Goal: Transaction & Acquisition: Purchase product/service

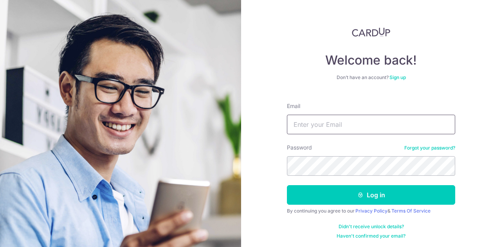
click at [312, 130] on input "Email" at bounding box center [371, 125] width 168 height 20
type input "ng.audrey@gmail.com"
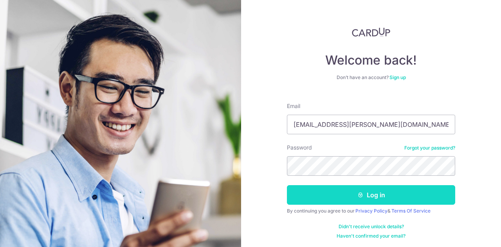
click at [380, 198] on button "Log in" at bounding box center [371, 195] width 168 height 20
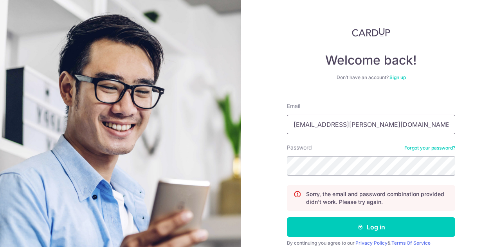
drag, startPoint x: 398, startPoint y: 129, endPoint x: 407, endPoint y: 132, distance: 9.9
click at [398, 129] on input "ng.audrey@gmail.co" at bounding box center [371, 125] width 168 height 20
type input "ng.audrey@gmail.com"
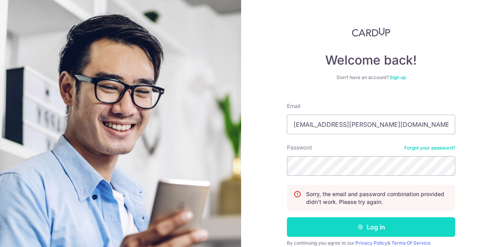
click at [369, 224] on button "Log in" at bounding box center [371, 227] width 168 height 20
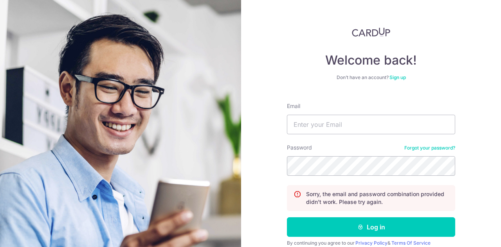
click at [468, 164] on div "Welcome back! Don’t have an account? Sign up Email Password Forgot your passwor…" at bounding box center [371, 123] width 260 height 247
click at [393, 118] on input "Email" at bounding box center [371, 125] width 168 height 20
type input "ng.audrey@gmail.com"
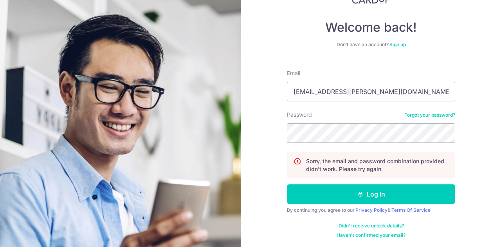
click at [437, 114] on link "Forgot your password?" at bounding box center [429, 115] width 51 height 6
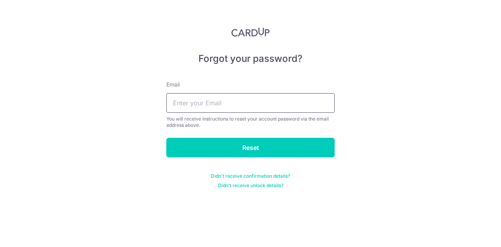
click at [328, 105] on input "text" at bounding box center [250, 103] width 168 height 20
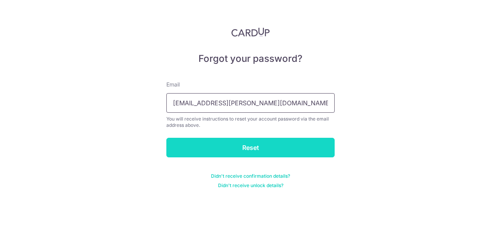
type input "ng.audrey@gmail.com"
click at [310, 145] on input "Reset" at bounding box center [250, 148] width 168 height 20
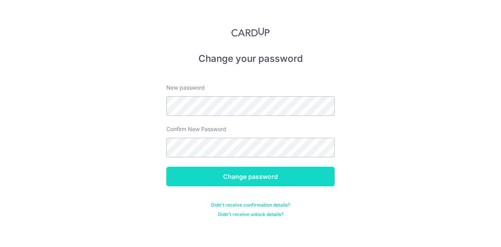
click at [295, 169] on input "Change password" at bounding box center [250, 177] width 168 height 20
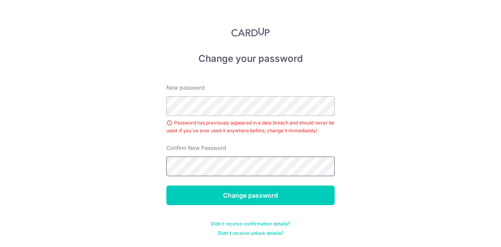
click at [166, 186] on input "Change password" at bounding box center [250, 196] width 168 height 20
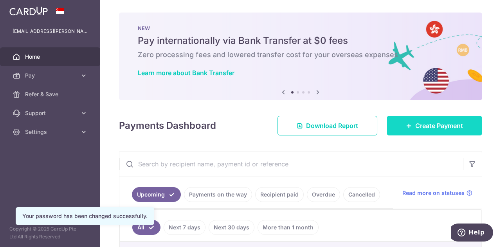
click at [442, 121] on span "Create Payment" at bounding box center [439, 125] width 48 height 9
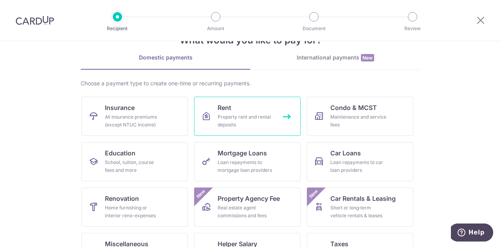
scroll to position [39, 0]
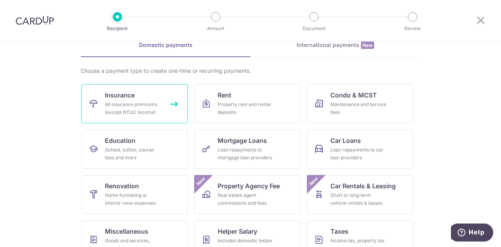
click at [174, 110] on link "Insurance All insurance premiums (except NTUC Income)" at bounding box center [134, 103] width 106 height 39
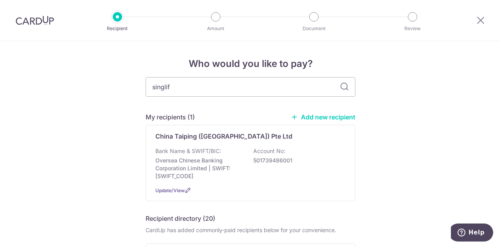
type input "singlife"
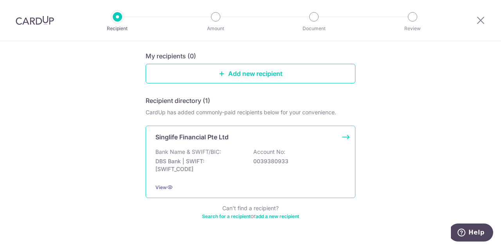
scroll to position [96, 0]
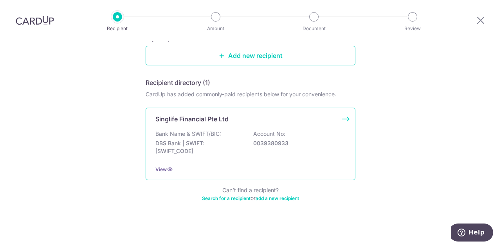
click at [246, 135] on div "Bank Name & SWIFT/BIC: DBS Bank | SWIFT: DBSSSGSGXXX Account No: 0039380933" at bounding box center [250, 144] width 190 height 29
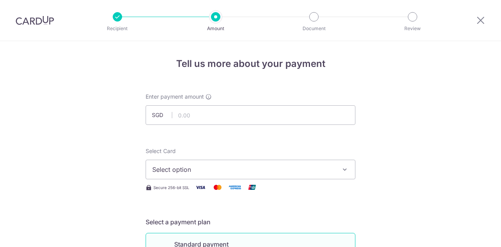
click at [234, 120] on input "text" at bounding box center [251, 115] width 210 height 20
type input "3,124.95"
click at [217, 161] on button "Select option" at bounding box center [251, 170] width 210 height 20
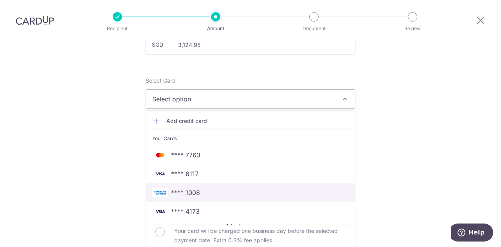
scroll to position [78, 0]
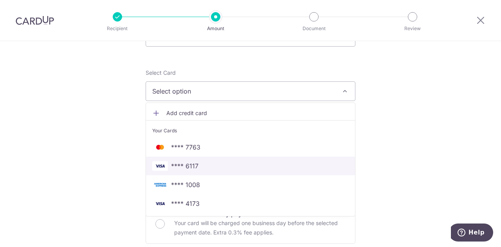
click at [185, 168] on span "**** 6117" at bounding box center [184, 165] width 27 height 9
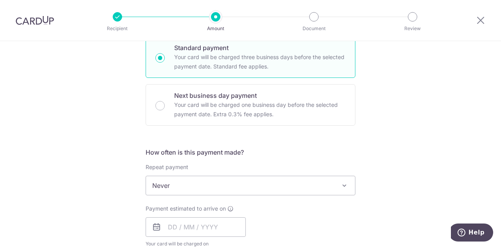
scroll to position [235, 0]
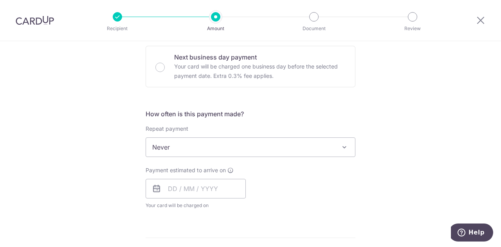
click at [193, 152] on span "Never" at bounding box center [250, 147] width 209 height 19
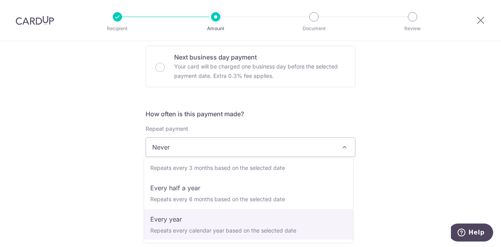
scroll to position [110, 0]
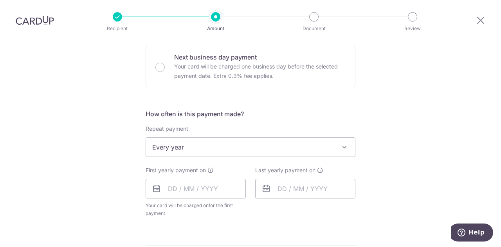
select select "6"
click at [408, 166] on div "Tell us more about your payment Enter payment amount SGD 3,124.95 3124.95 Selec…" at bounding box center [250, 164] width 501 height 716
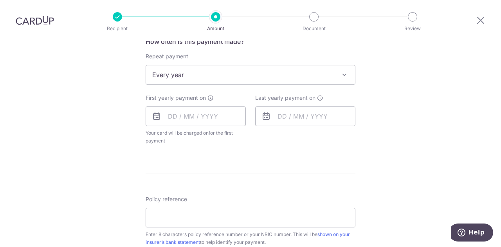
scroll to position [313, 0]
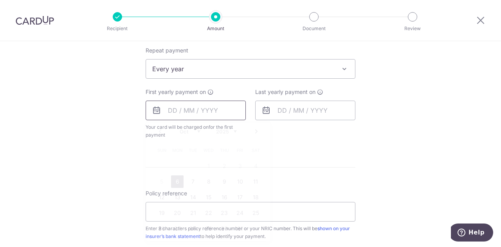
click at [195, 113] on input "text" at bounding box center [196, 111] width 100 height 20
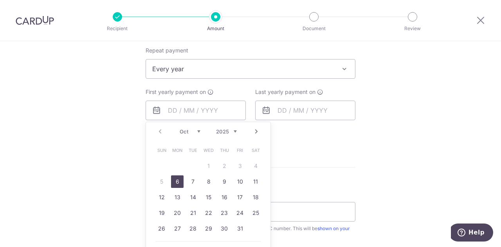
click at [178, 177] on link "6" at bounding box center [177, 181] width 13 height 13
type input "[DATE]"
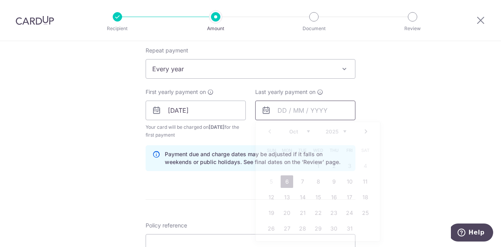
click at [294, 106] on input "text" at bounding box center [305, 111] width 100 height 20
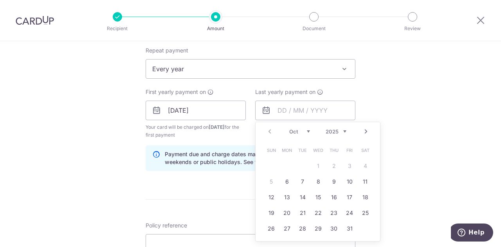
click at [340, 130] on select "2025 2026 2027 2028 2029 2030 2031 2032 2033 2034 2035" at bounding box center [336, 131] width 21 height 6
click at [317, 180] on link "7" at bounding box center [318, 181] width 13 height 13
type input "[DATE]"
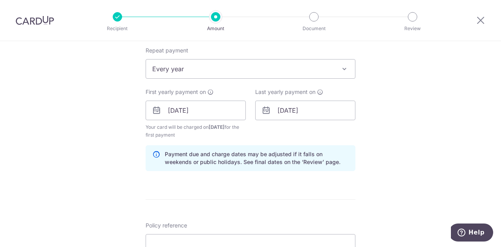
click at [380, 159] on div "Tell us more about your payment Enter payment amount SGD 3,124.95 3124.95 Selec…" at bounding box center [250, 102] width 501 height 748
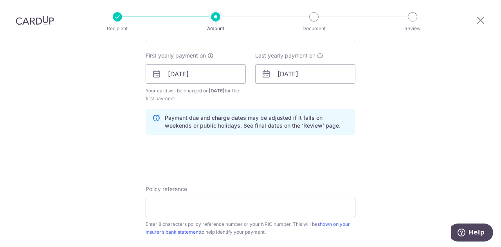
scroll to position [391, 0]
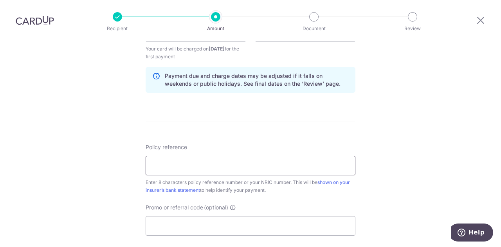
click at [335, 159] on input "Policy reference" at bounding box center [251, 166] width 210 height 20
type input "81296287"
click at [220, 218] on input "Promo or referral code (optional)" at bounding box center [251, 226] width 210 height 20
paste input "REC185"
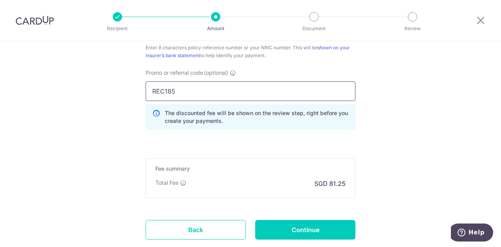
scroll to position [575, 0]
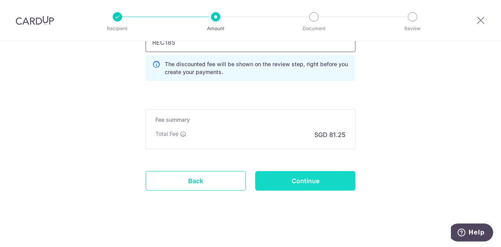
type input "REC185"
click at [298, 182] on input "Continue" at bounding box center [305, 181] width 100 height 20
